Goal: Information Seeking & Learning: Find specific page/section

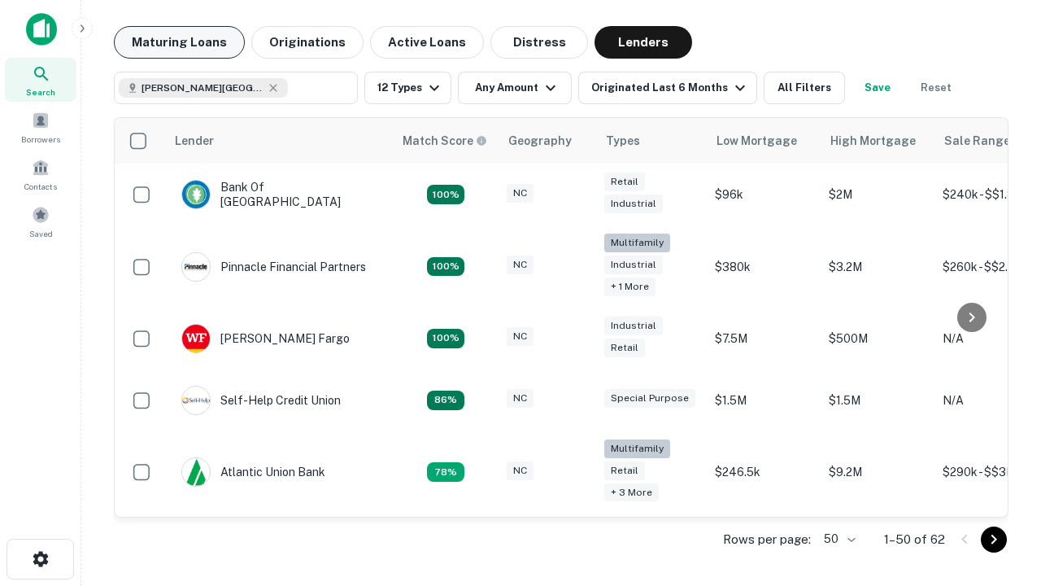
click at [179, 42] on button "Maturing Loans" at bounding box center [179, 42] width 131 height 33
